Goal: Find specific page/section: Find specific page/section

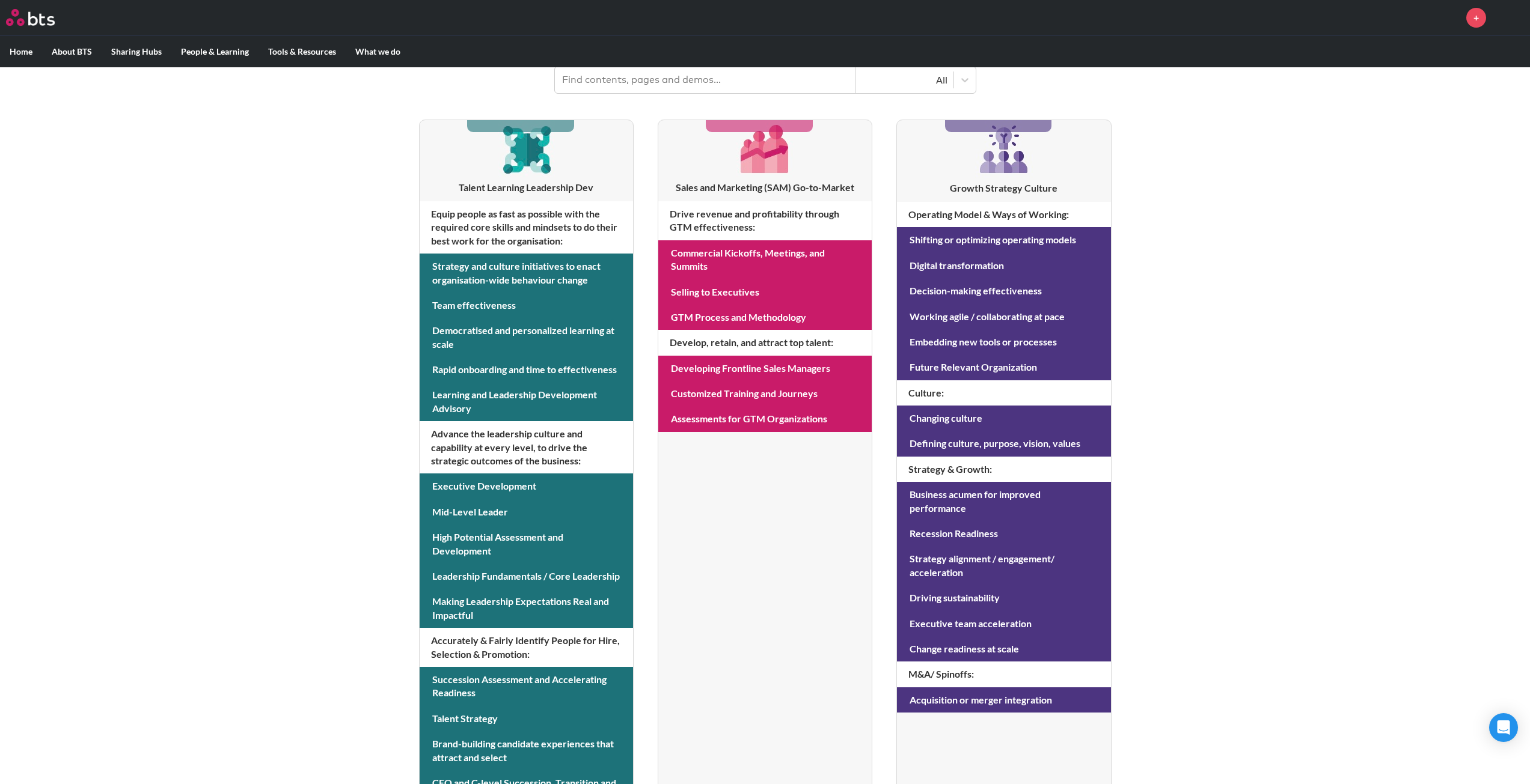
scroll to position [244, 0]
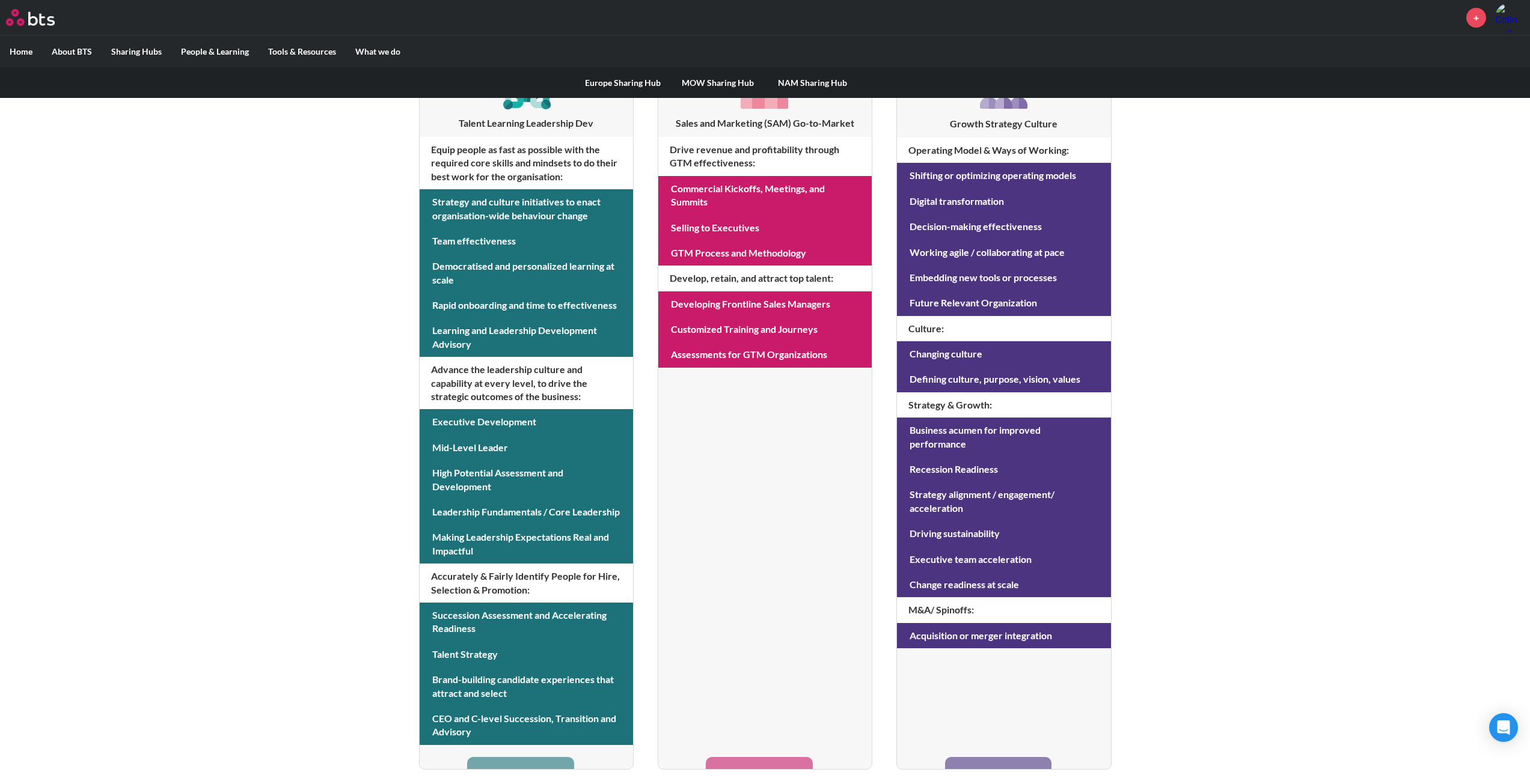
click at [809, 80] on link "NAM Sharing Hub" at bounding box center [812, 82] width 95 height 31
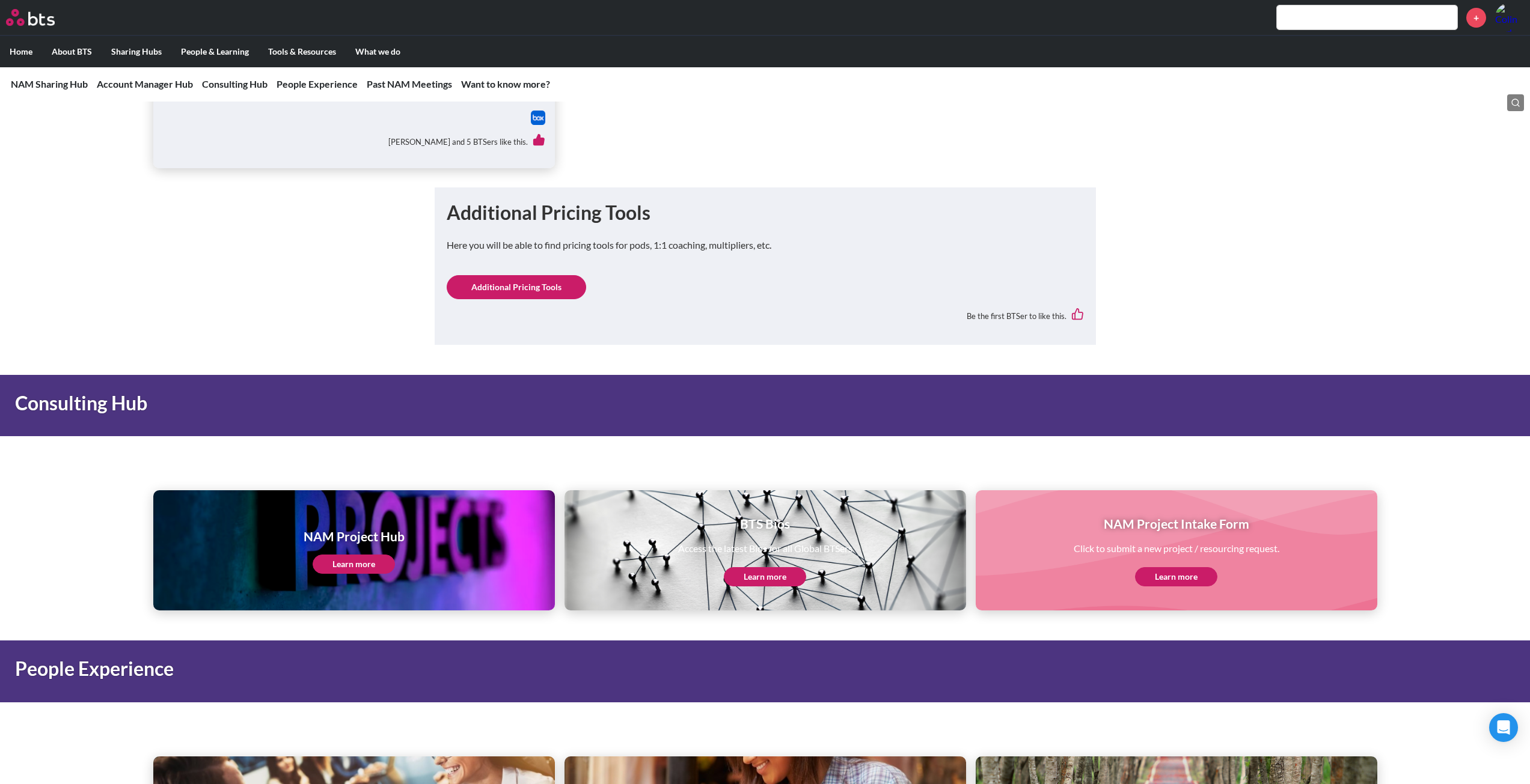
scroll to position [1262, 0]
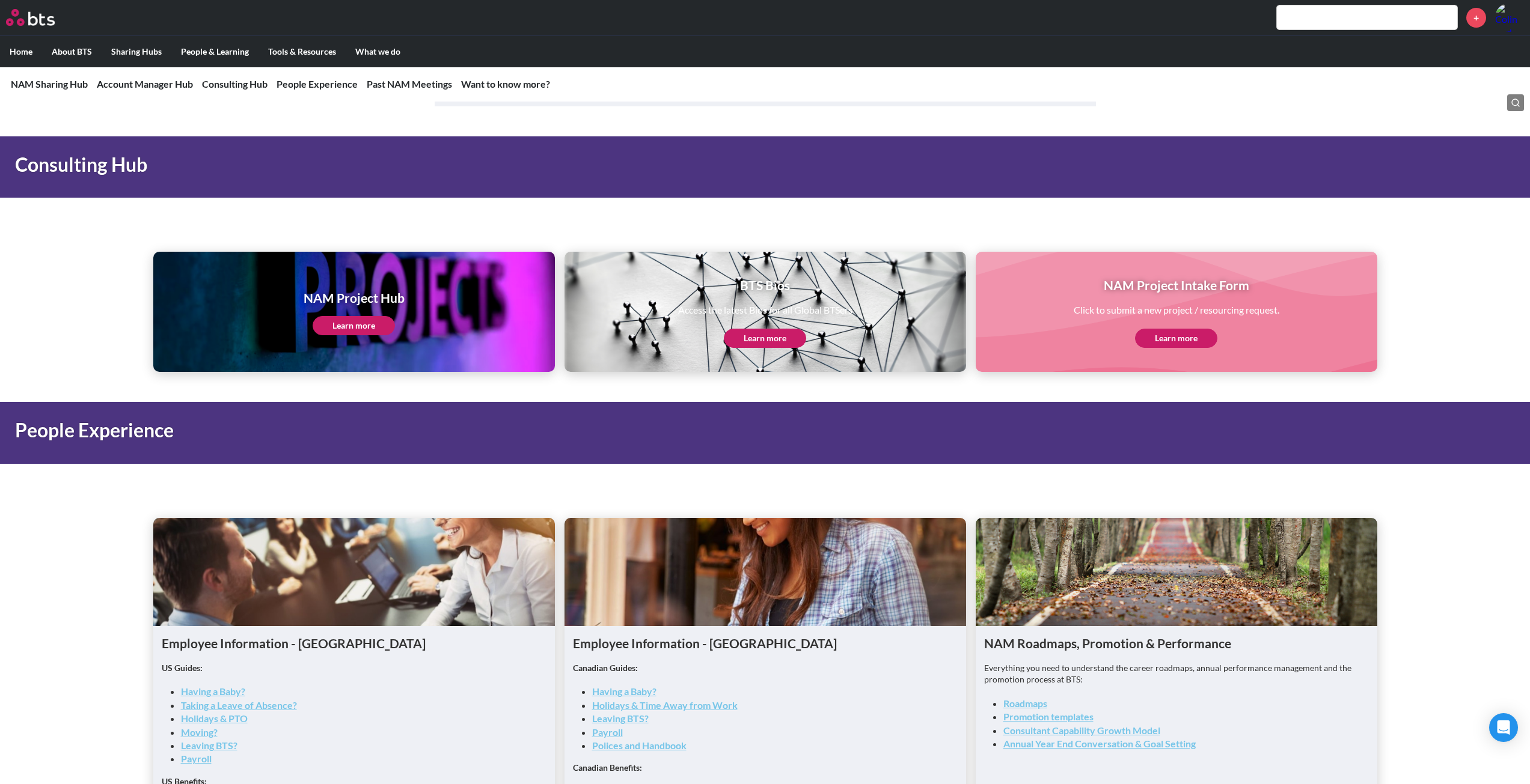
click at [352, 325] on link "Learn more" at bounding box center [354, 326] width 82 height 19
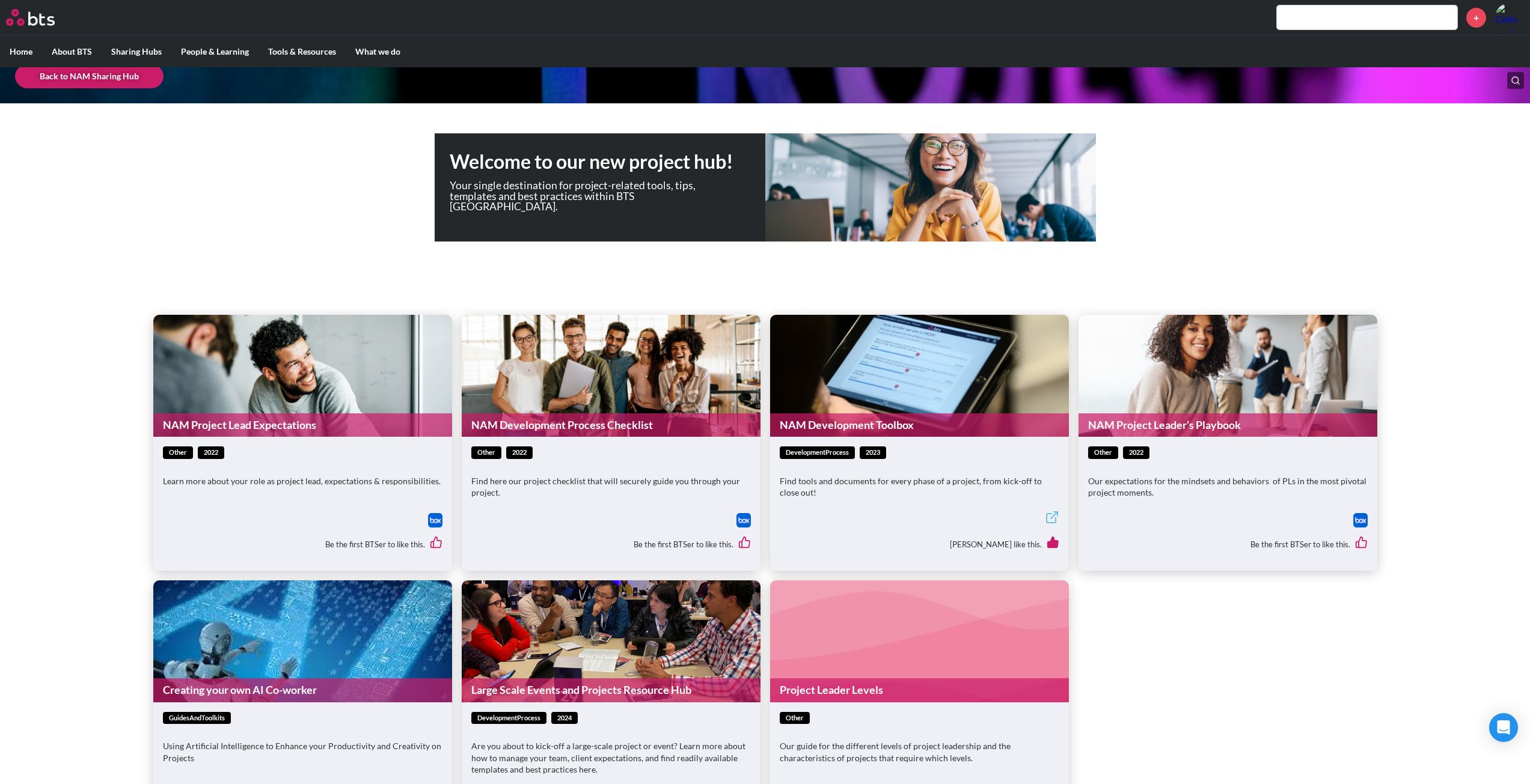
scroll to position [181, 0]
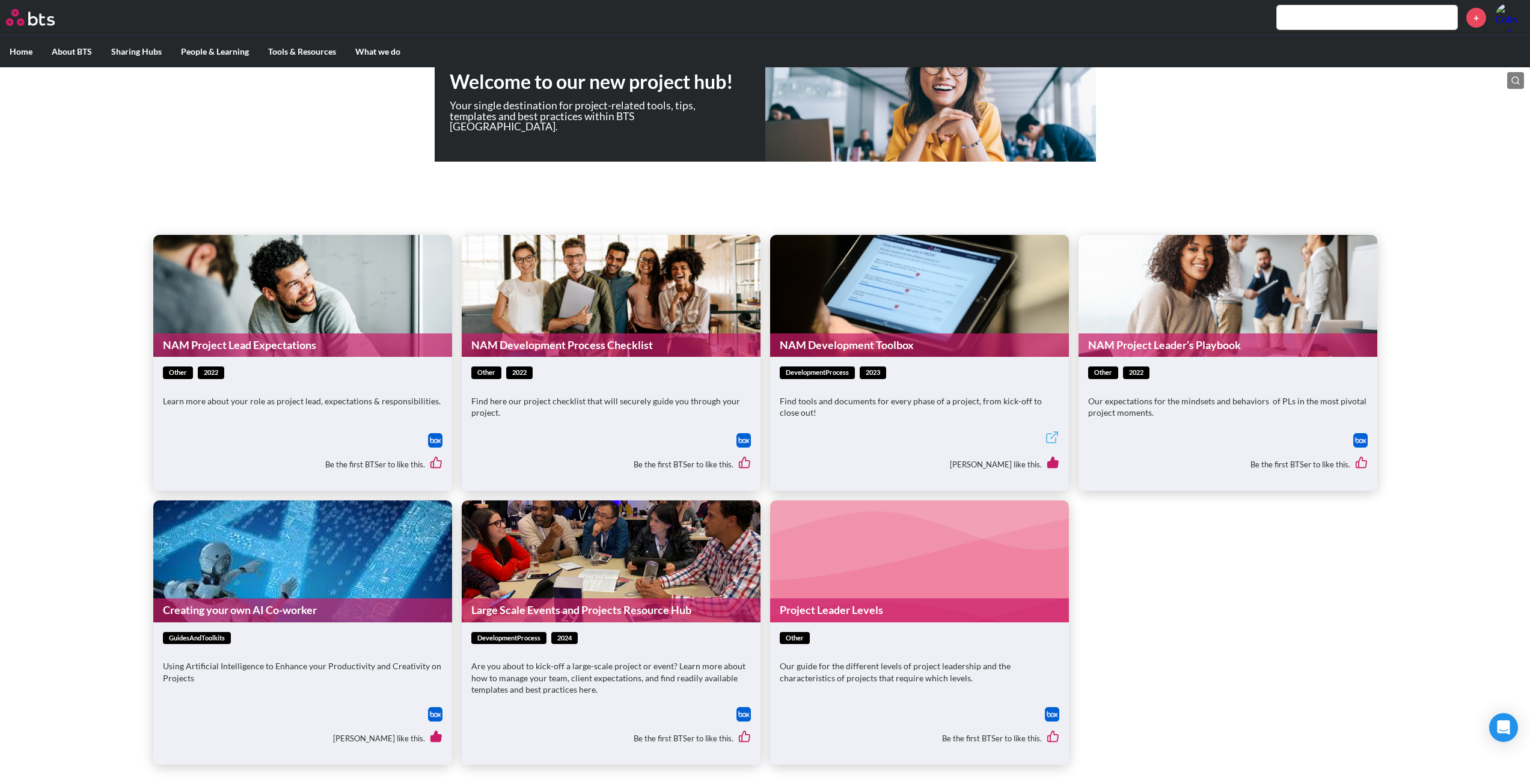
click at [570, 349] on link "NAM Development Process Checklist" at bounding box center [611, 345] width 299 height 24
